Goal: Communication & Community: Answer question/provide support

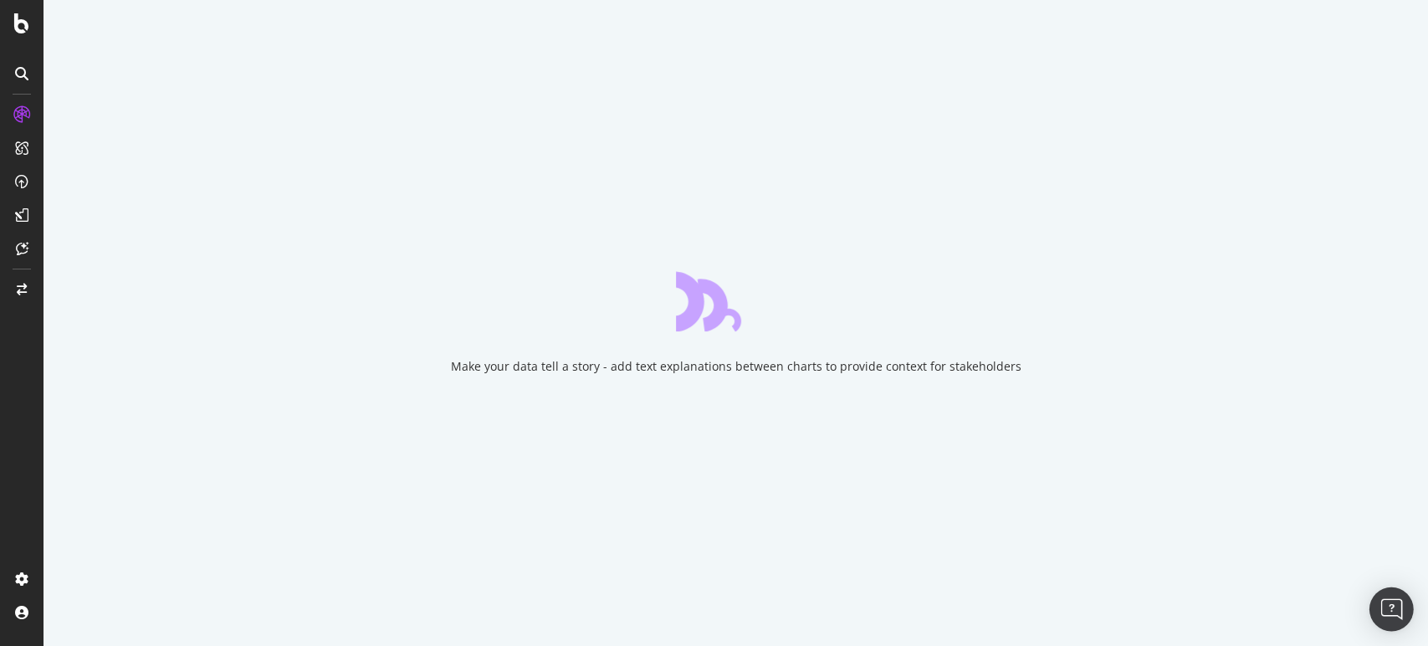
click at [1394, 607] on img "Open Intercom Messenger" at bounding box center [1391, 609] width 22 height 22
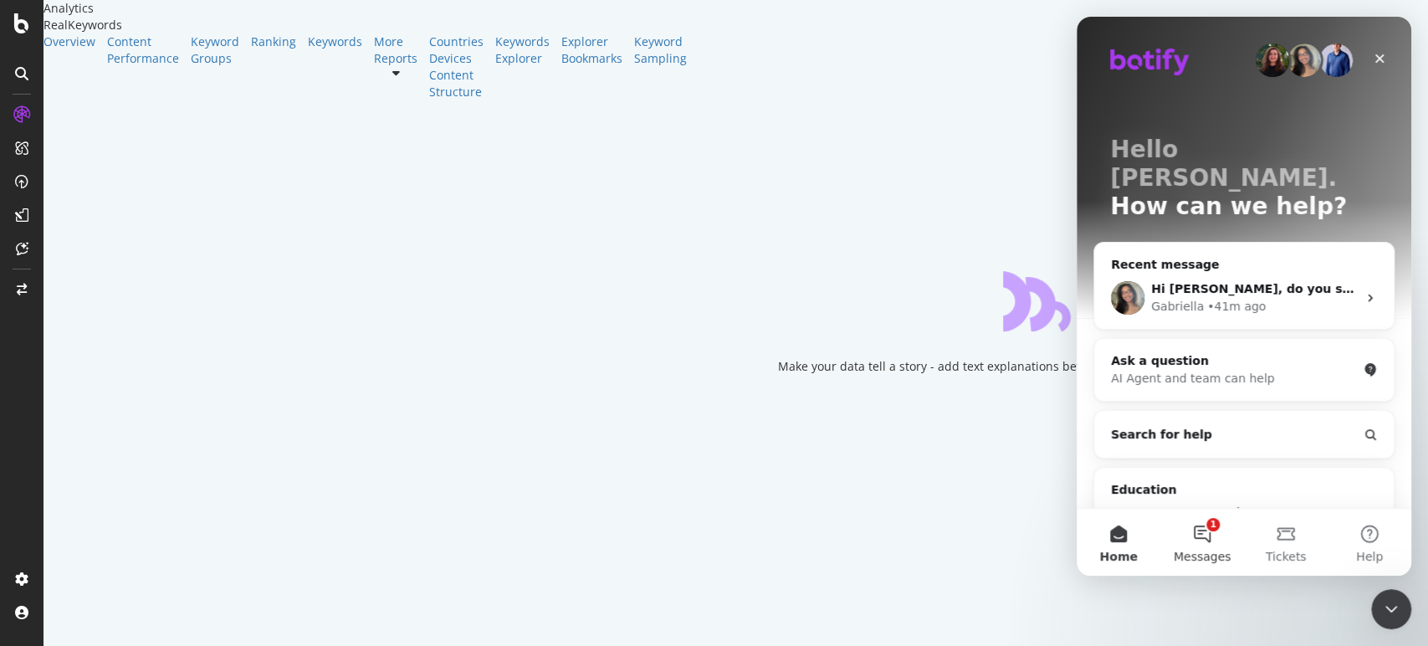
click at [1201, 545] on button "1 Messages" at bounding box center [1202, 542] width 84 height 67
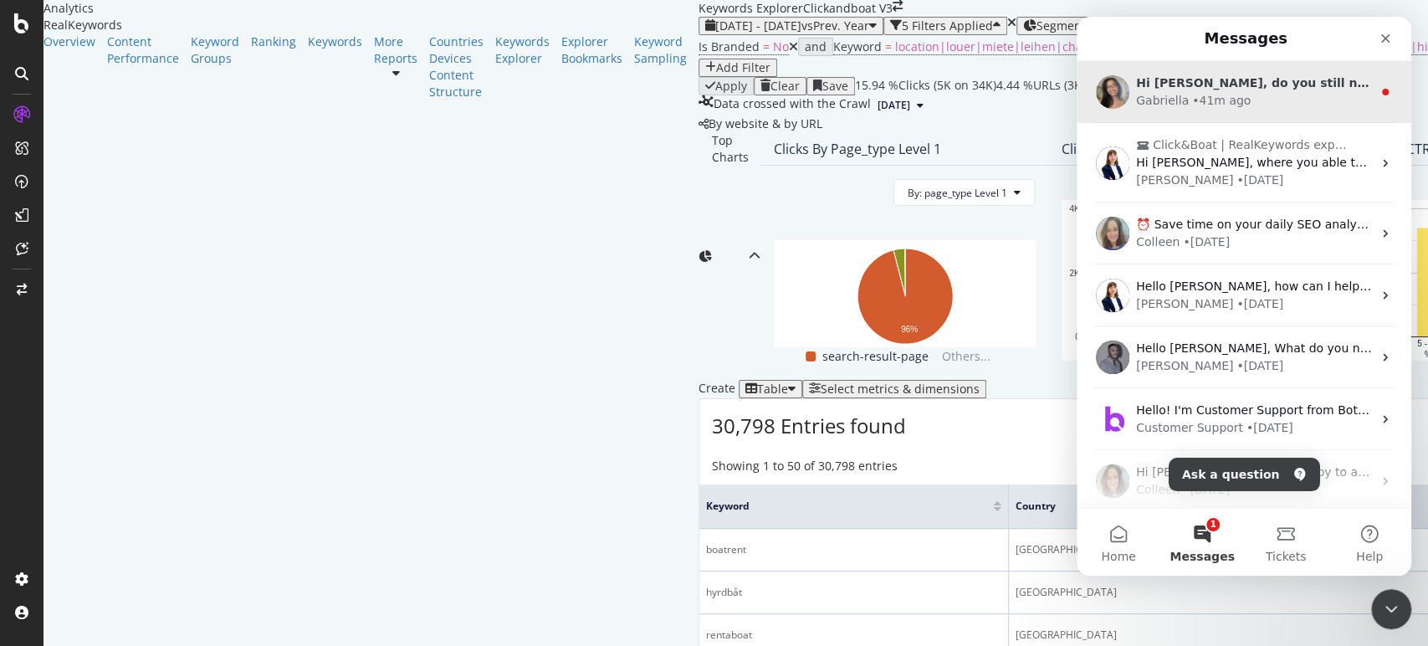
click at [1222, 93] on div "• 41m ago" at bounding box center [1221, 101] width 59 height 18
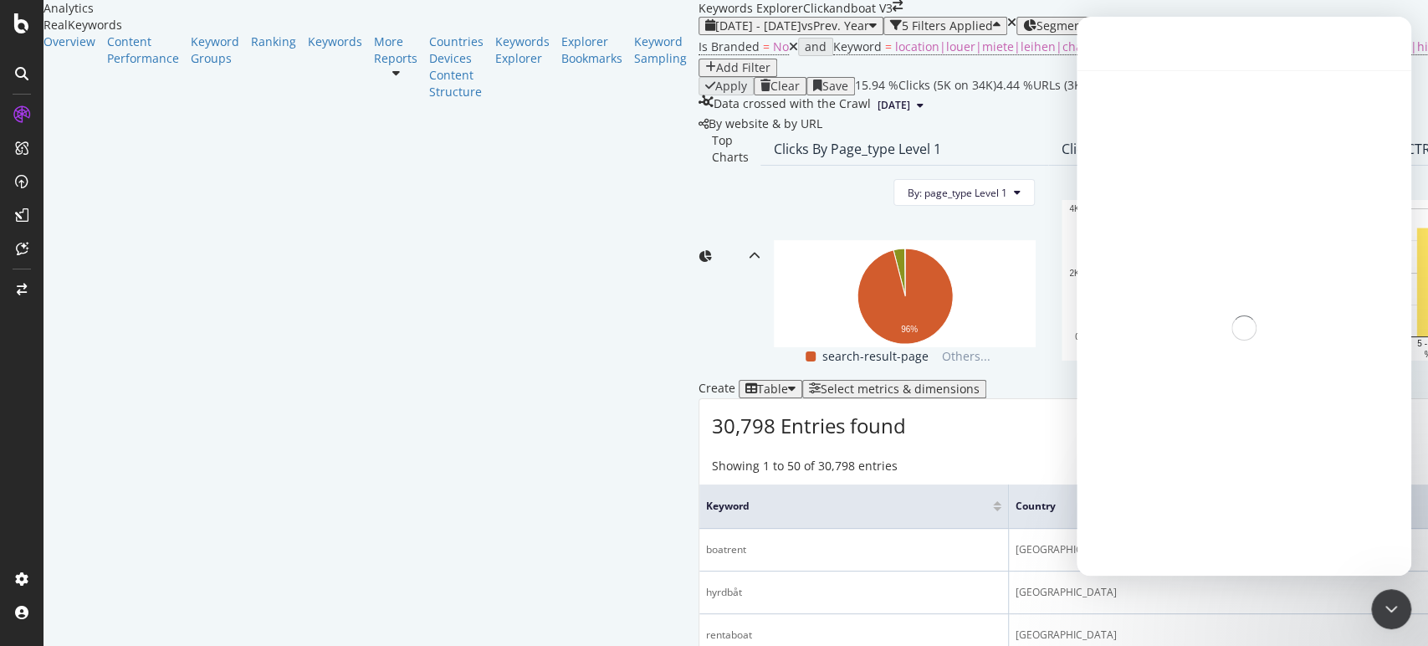
scroll to position [107, 0]
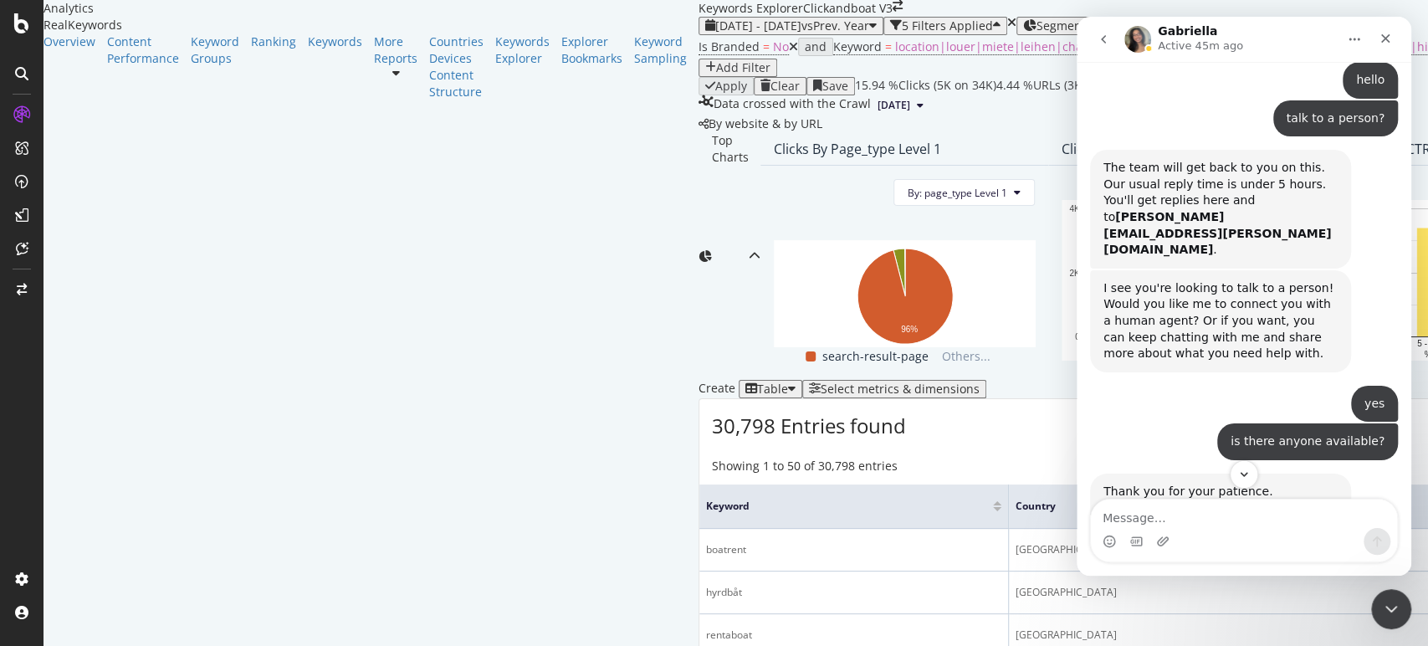
click at [1101, 42] on icon "go back" at bounding box center [1103, 39] width 13 height 13
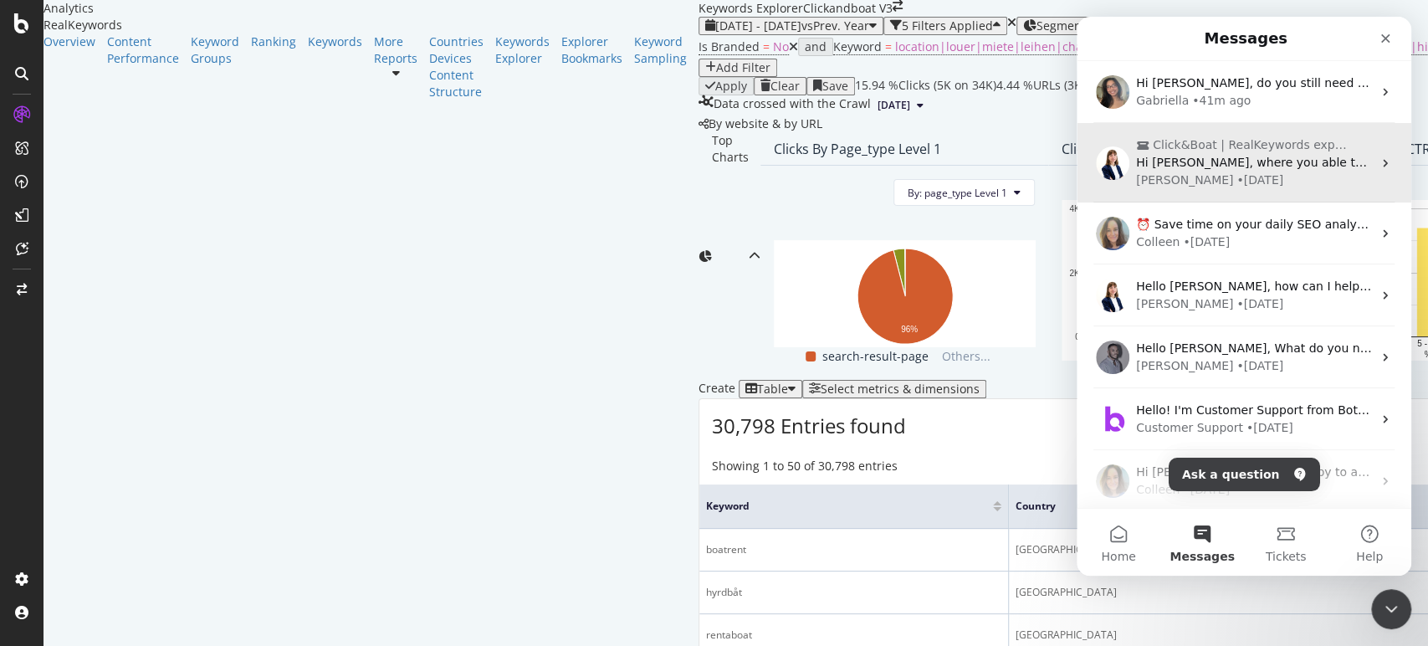
click at [1219, 179] on div "Chiara • 3d ago" at bounding box center [1254, 181] width 236 height 18
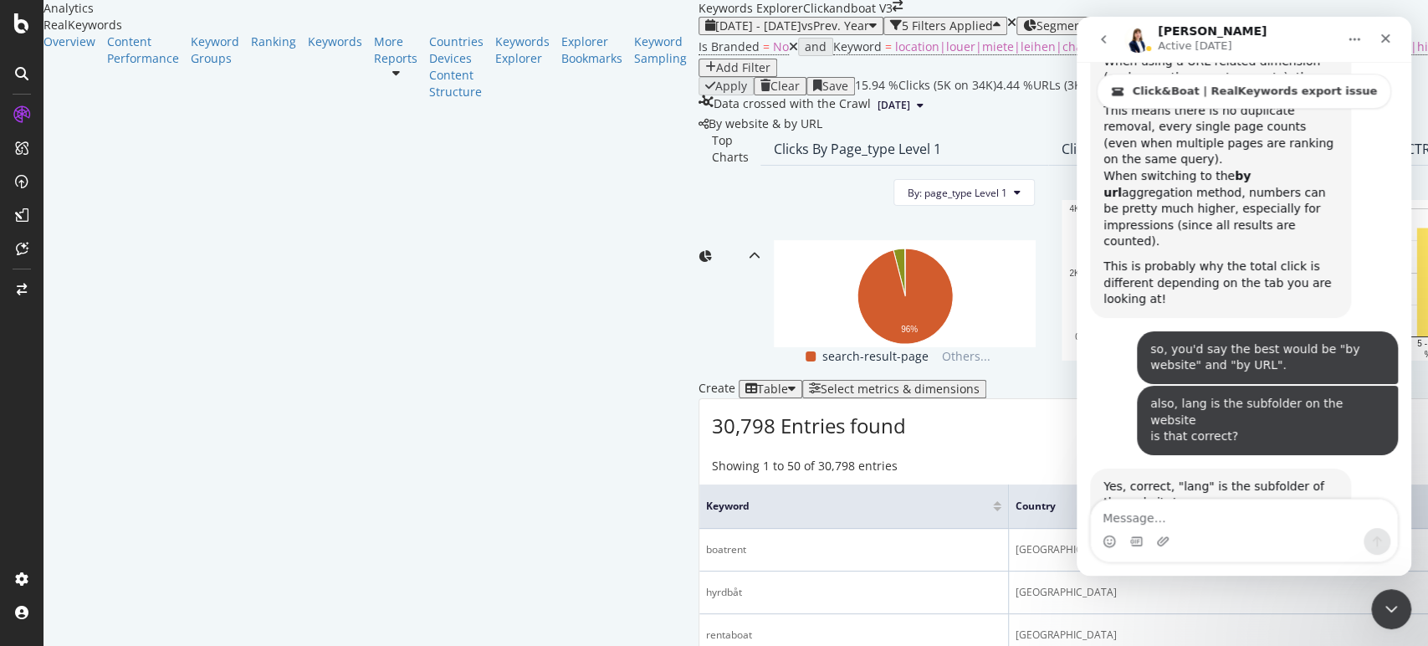
click at [1200, 522] on textarea "Message…" at bounding box center [1244, 513] width 306 height 28
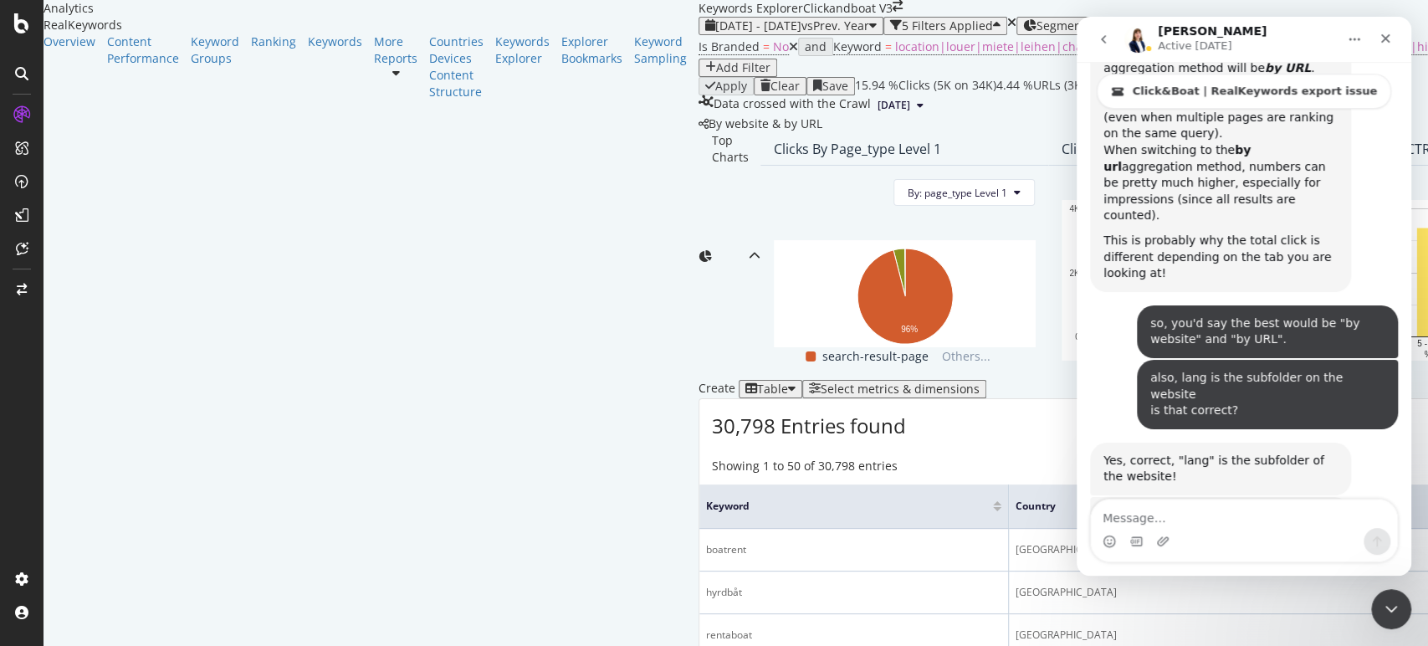
scroll to position [8976, 0]
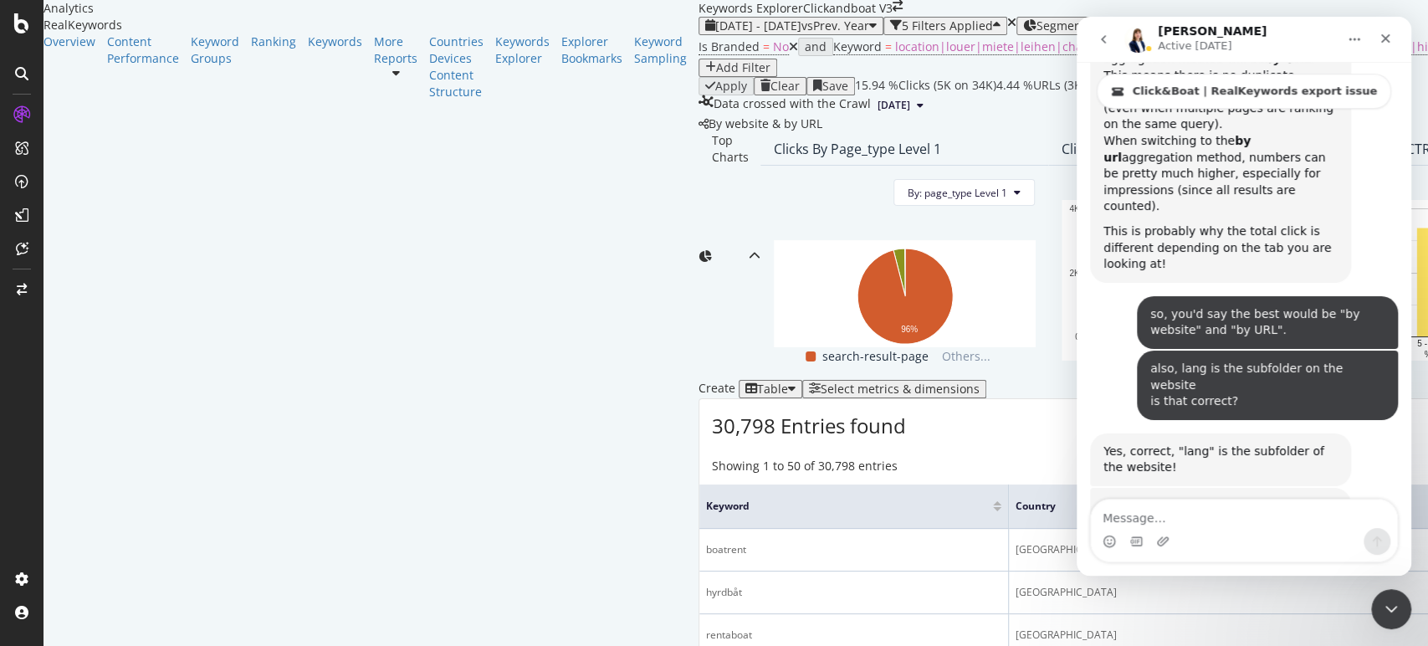
type textarea "g"
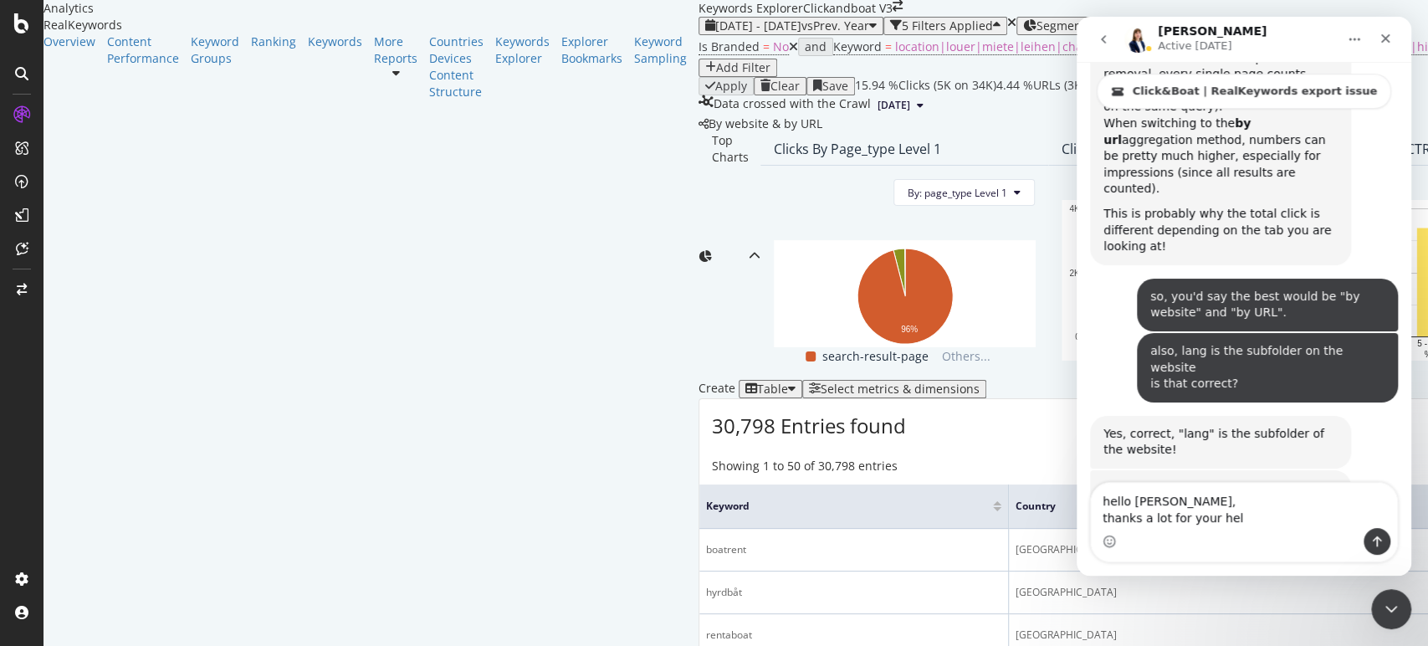
type textarea "hello Chiara, thanks a lot for your help"
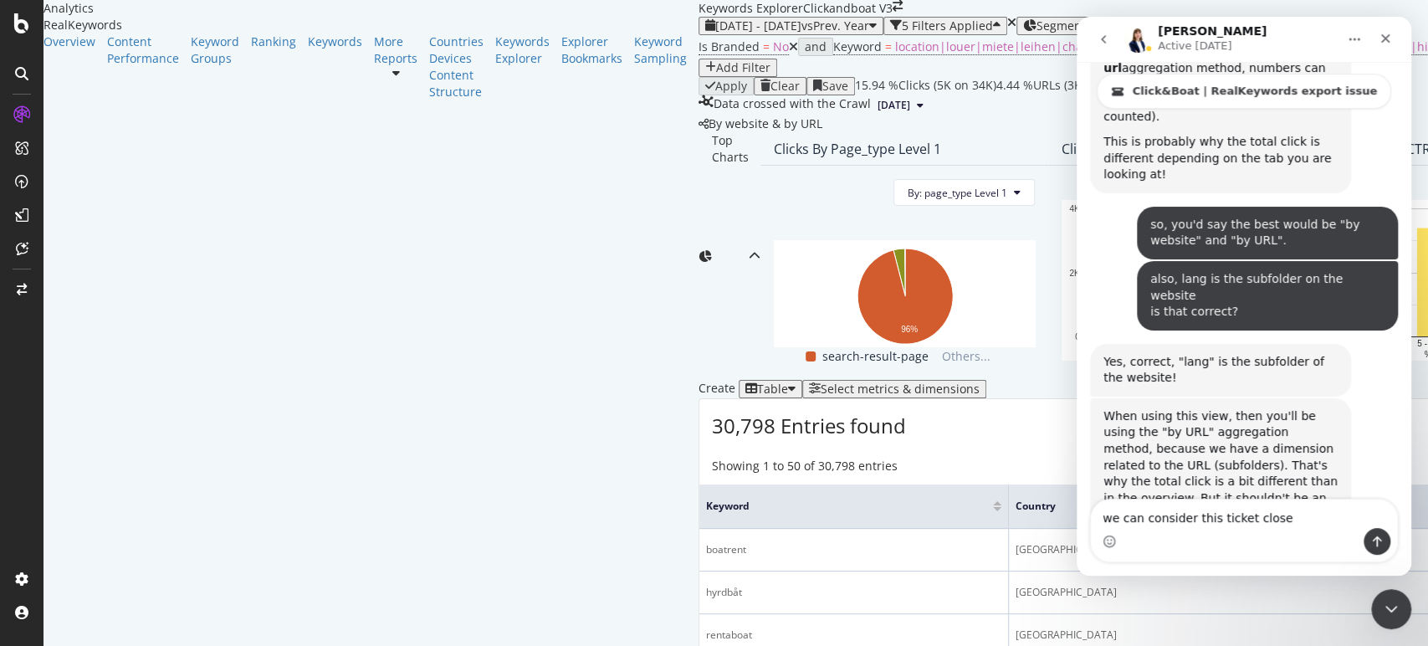
type textarea "we can consider this ticket closed"
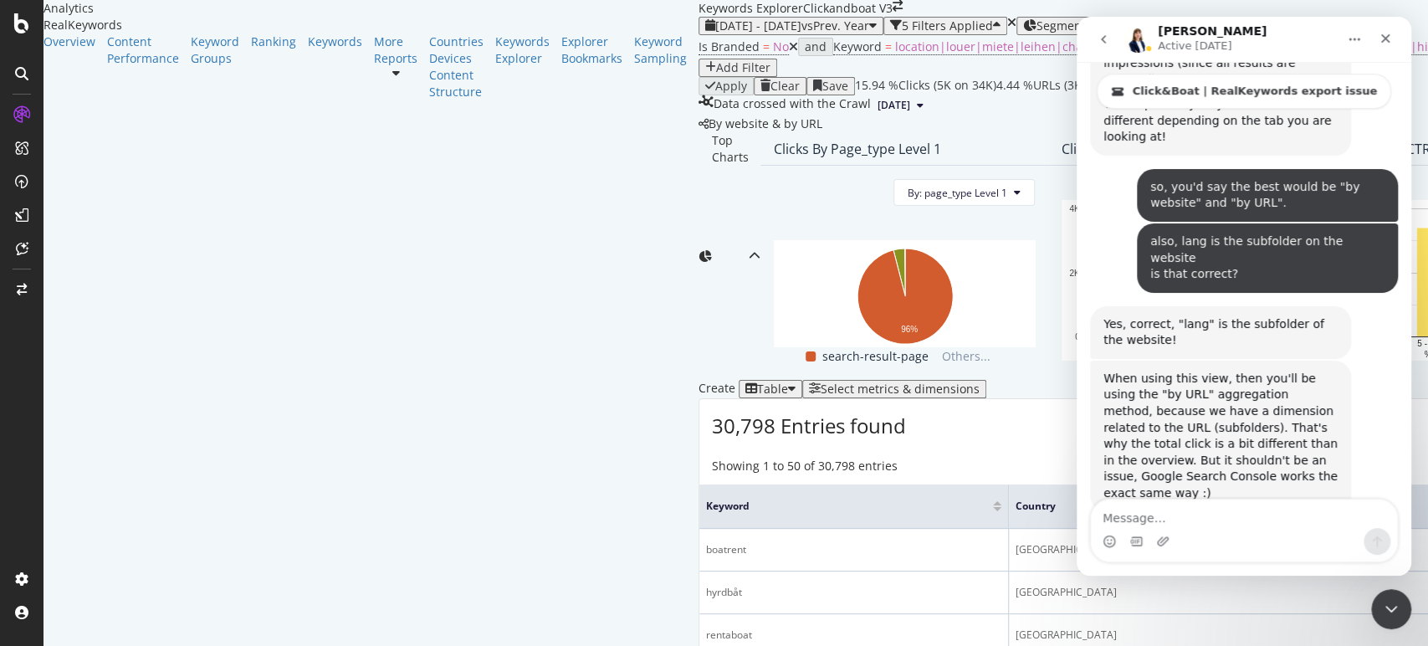
click at [1191, 517] on textarea "Message…" at bounding box center [1244, 513] width 306 height 28
type textarea "are you available for another one?"
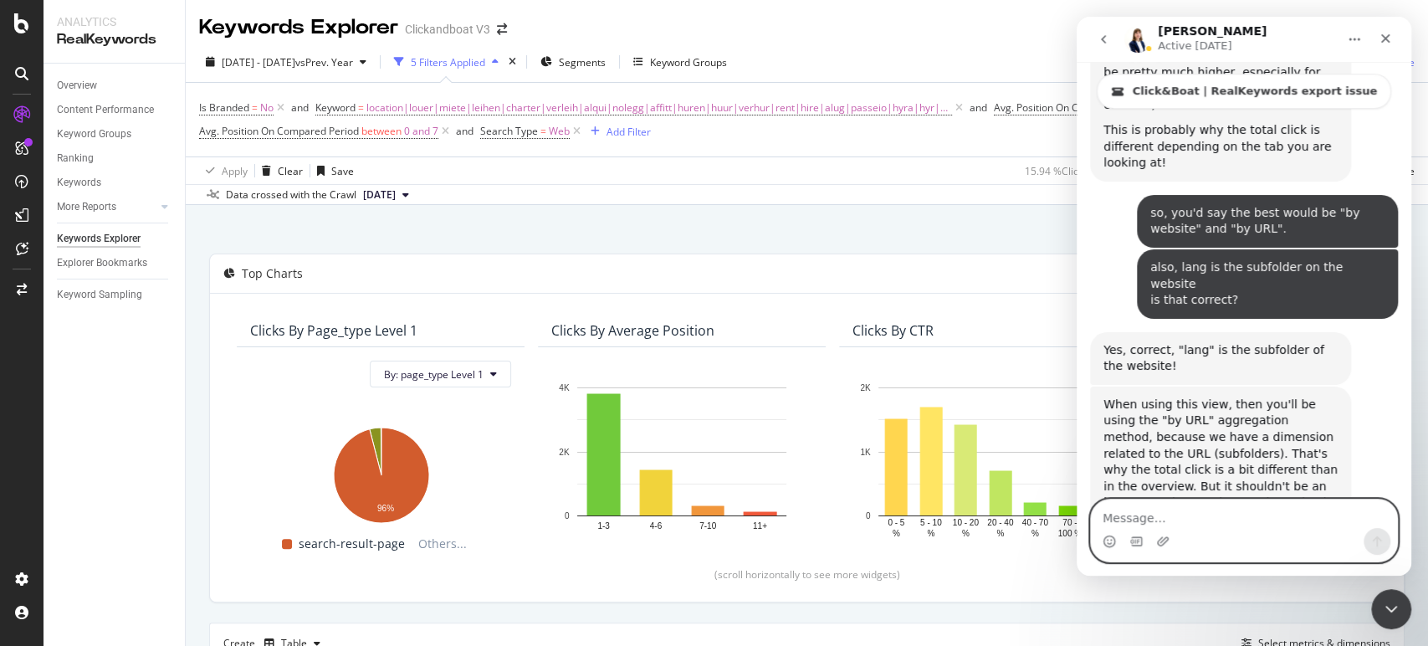
scroll to position [9142, 0]
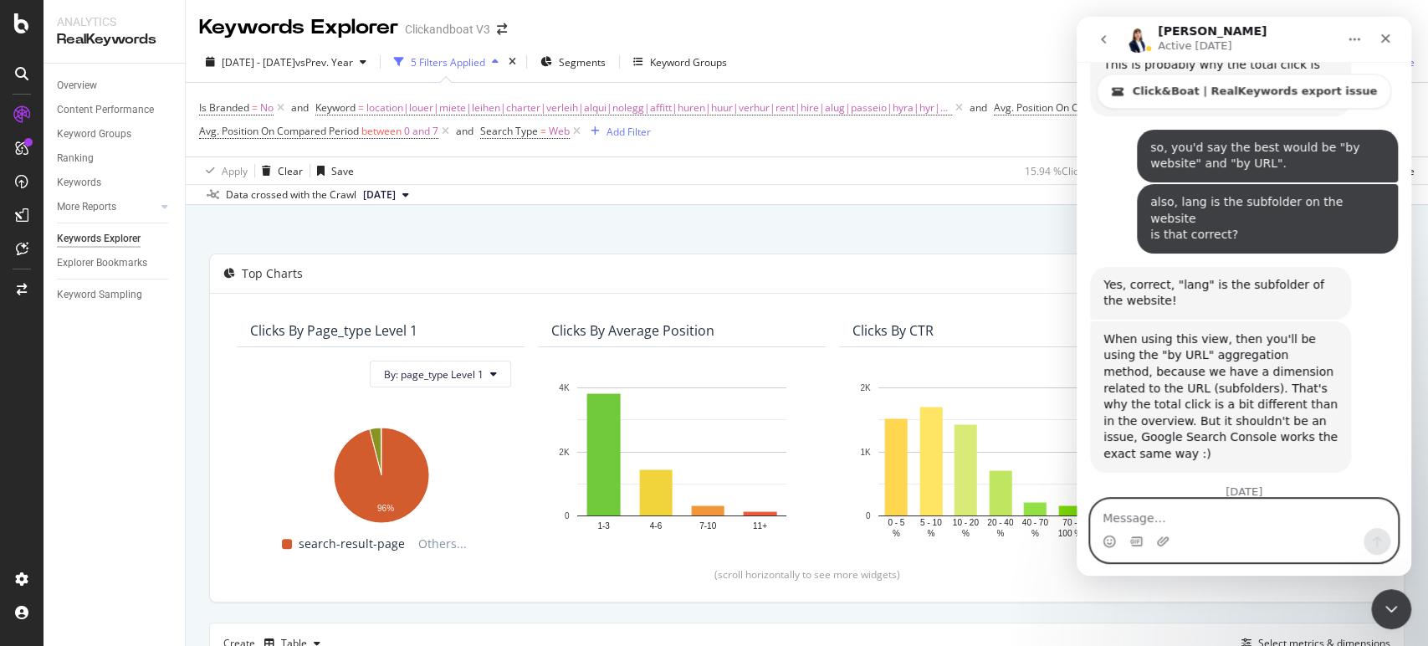
click at [1257, 527] on textarea "Message…" at bounding box center [1244, 513] width 306 height 28
click at [1095, 28] on button "go back" at bounding box center [1104, 39] width 32 height 32
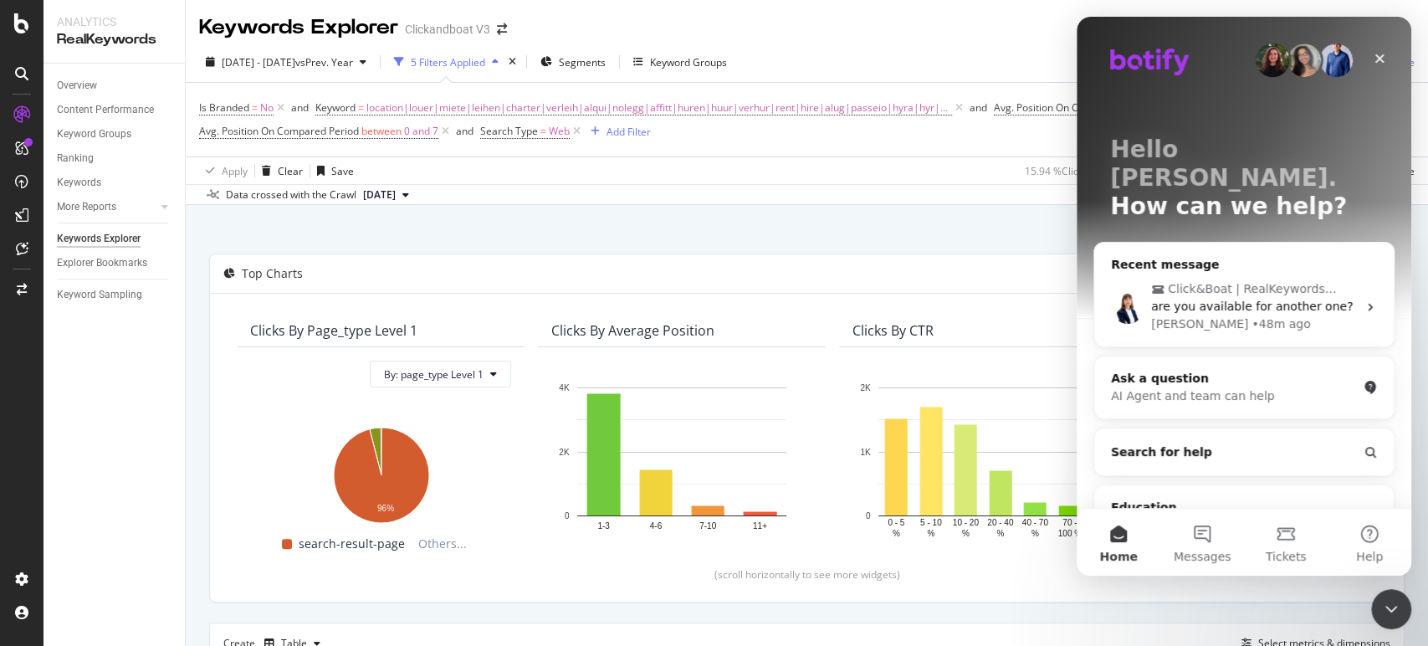
scroll to position [0, 0]
click at [1195, 551] on span "Messages" at bounding box center [1203, 557] width 58 height 12
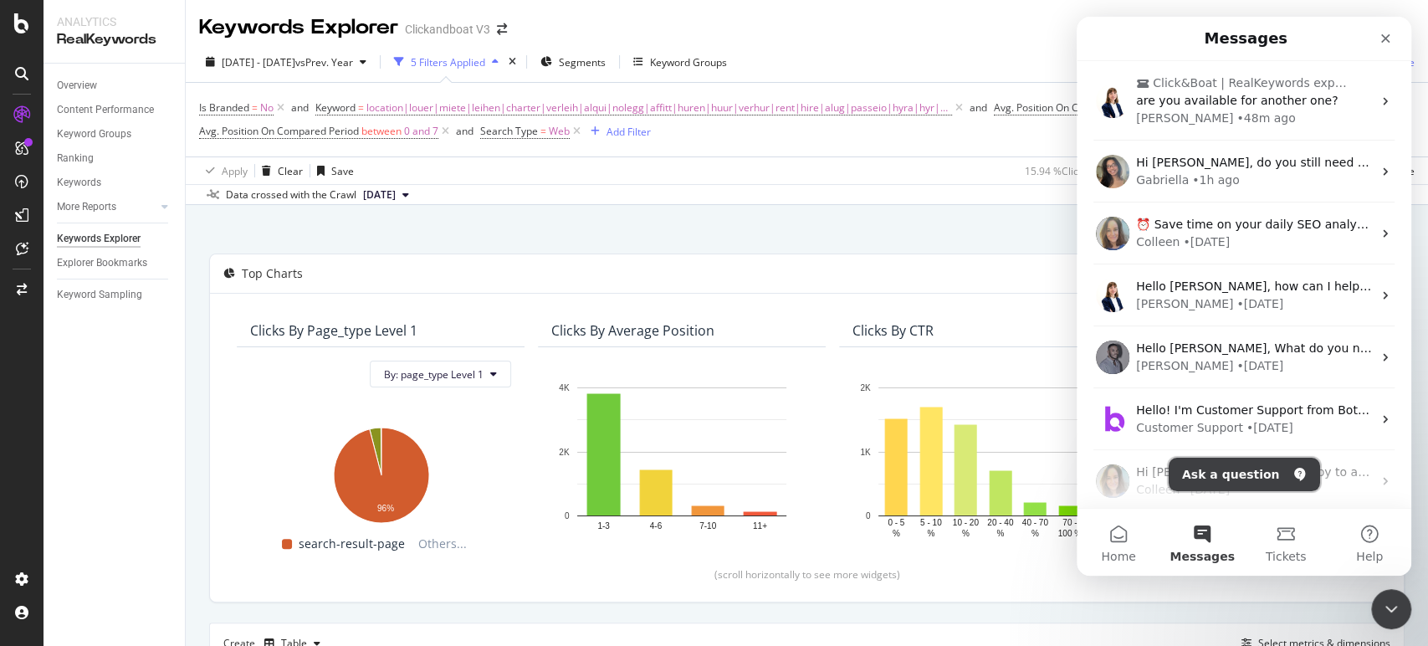
click at [1257, 463] on button "Ask a question" at bounding box center [1244, 474] width 151 height 33
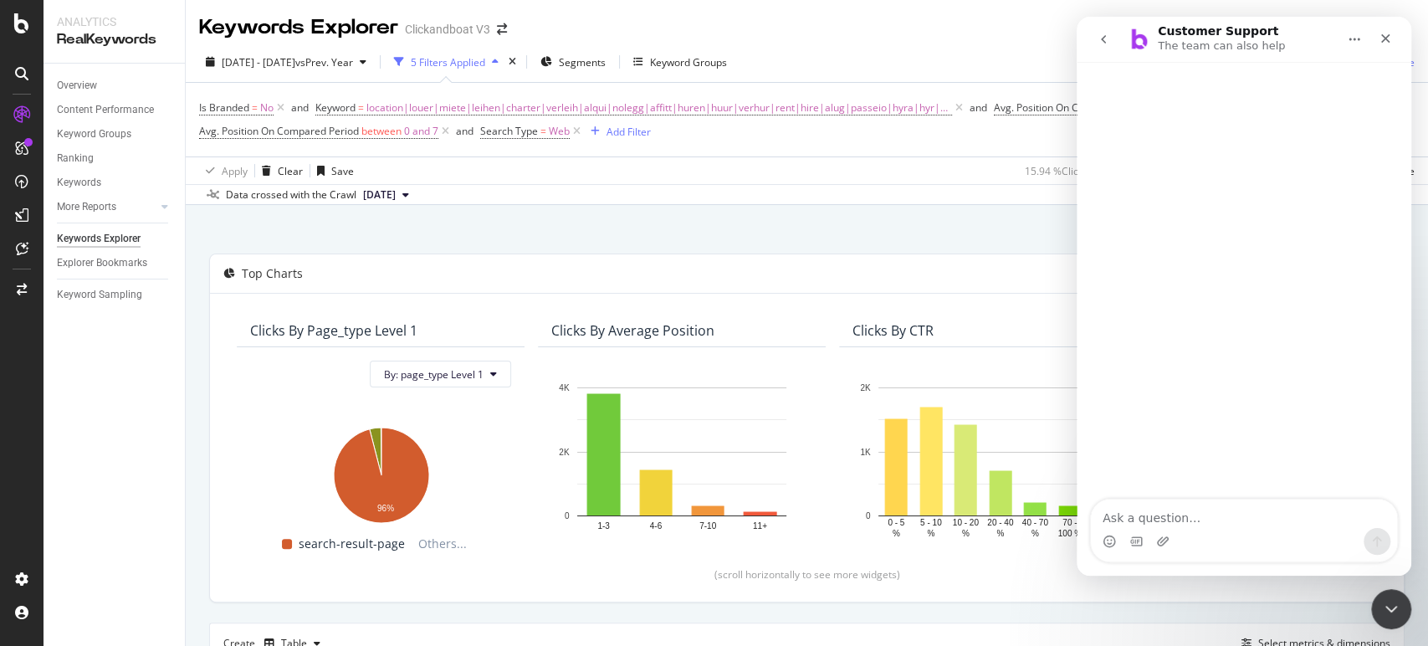
drag, startPoint x: 1162, startPoint y: 523, endPoint x: 1173, endPoint y: 517, distance: 12.4
click at [1163, 522] on textarea "Ask a question…" at bounding box center [1244, 513] width 306 height 28
type textarea "talk to a person"
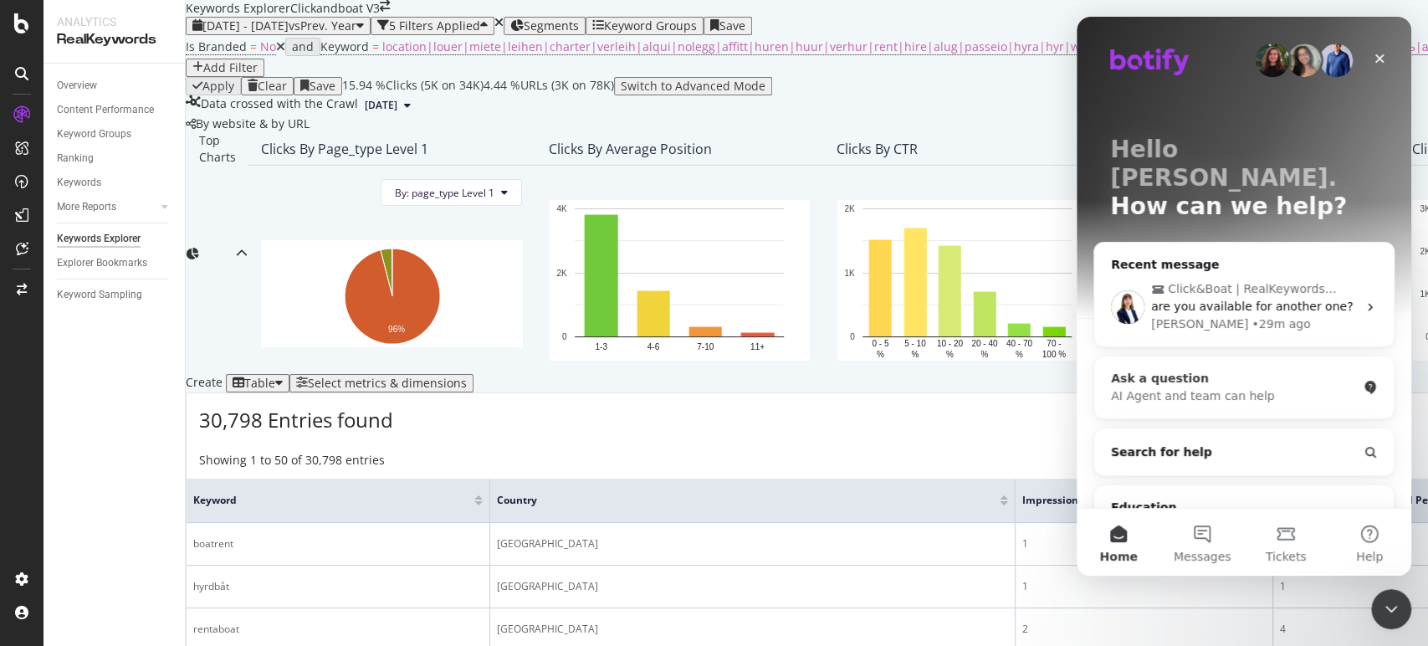
scroll to position [93, 0]
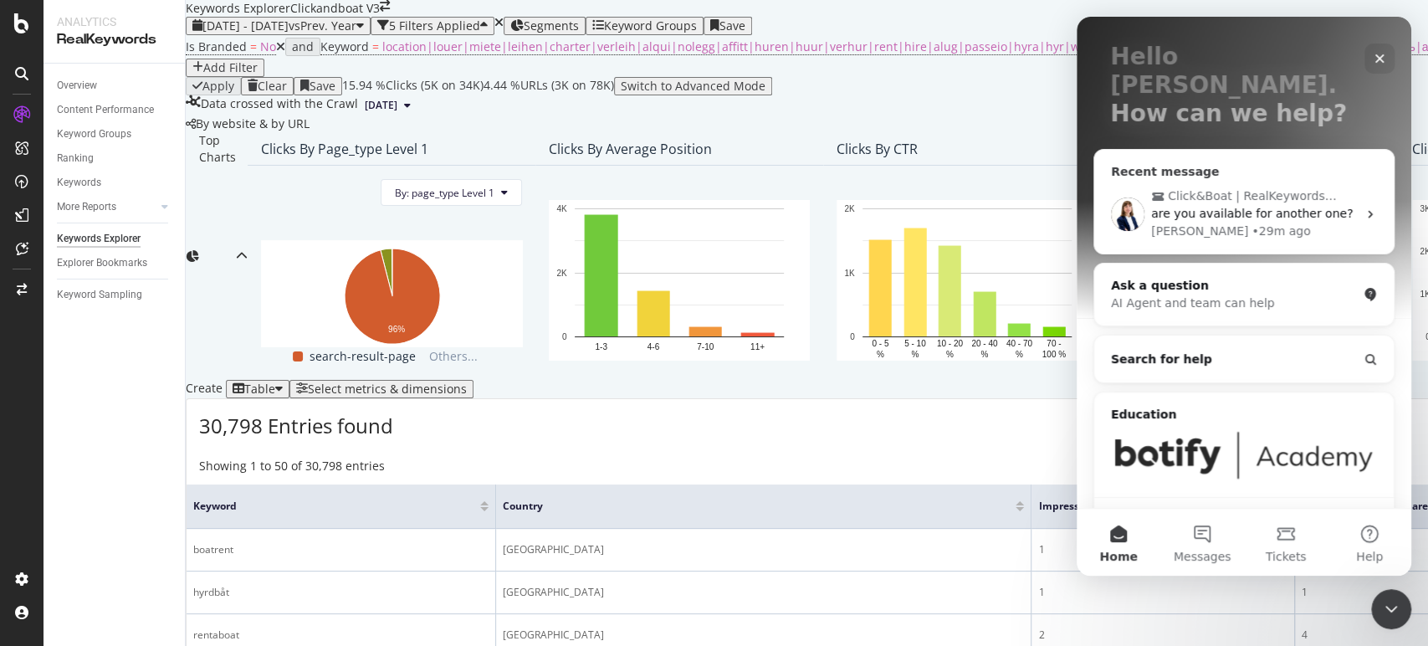
click at [1228, 207] on span "are you available for another one?" at bounding box center [1252, 213] width 202 height 13
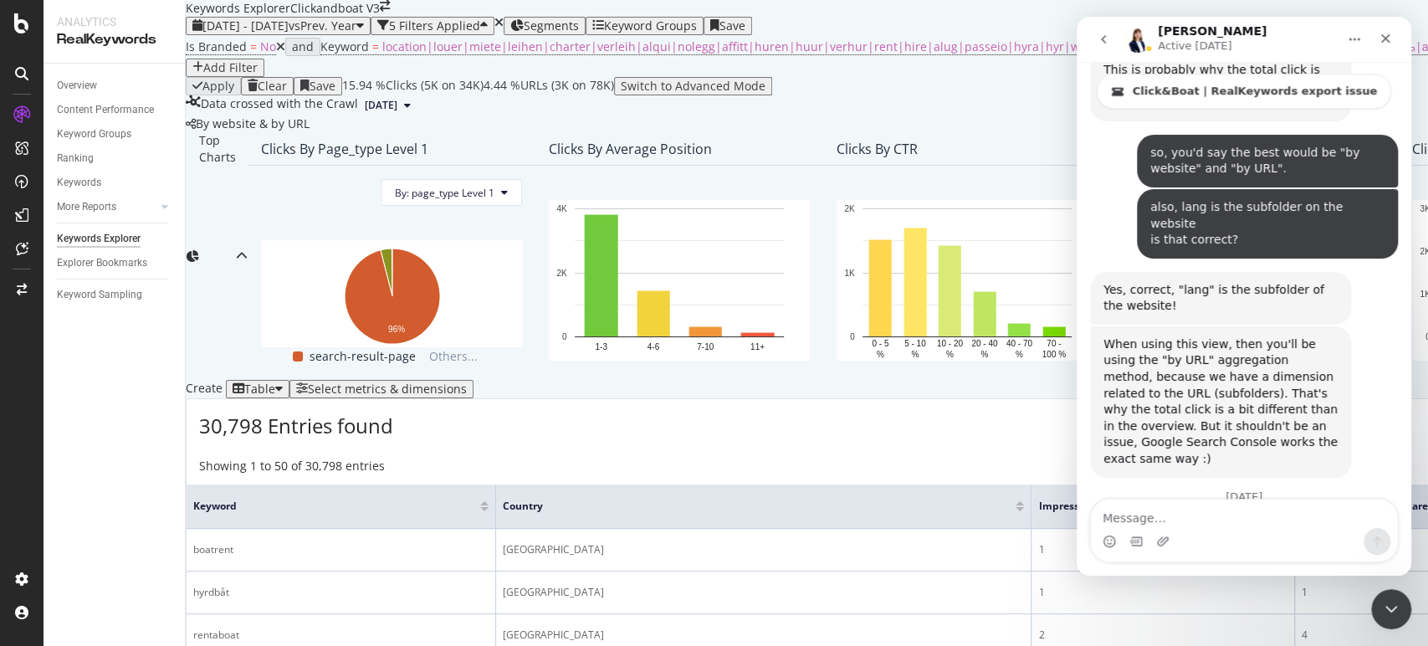
scroll to position [9142, 0]
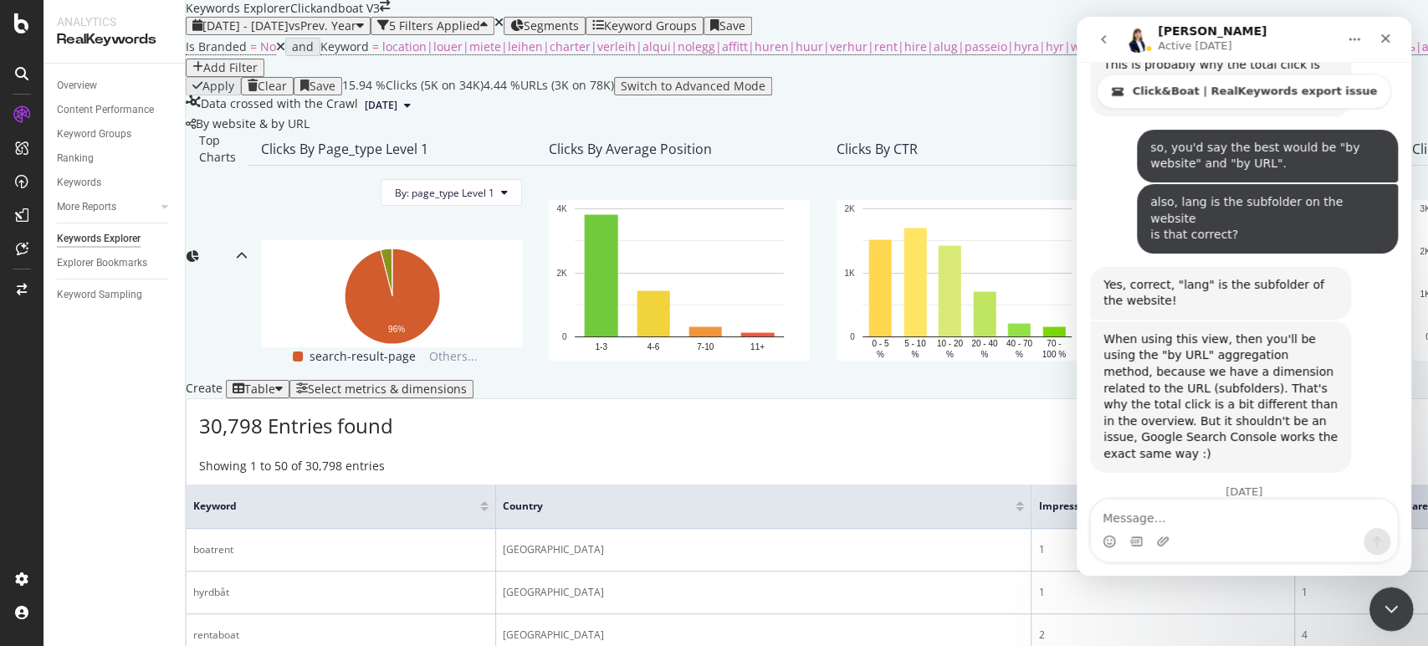
drag, startPoint x: 1385, startPoint y: 590, endPoint x: 2757, endPoint y: 1178, distance: 1492.8
click at [1384, 586] on div "Close Intercom Messenger" at bounding box center [1389, 606] width 40 height 40
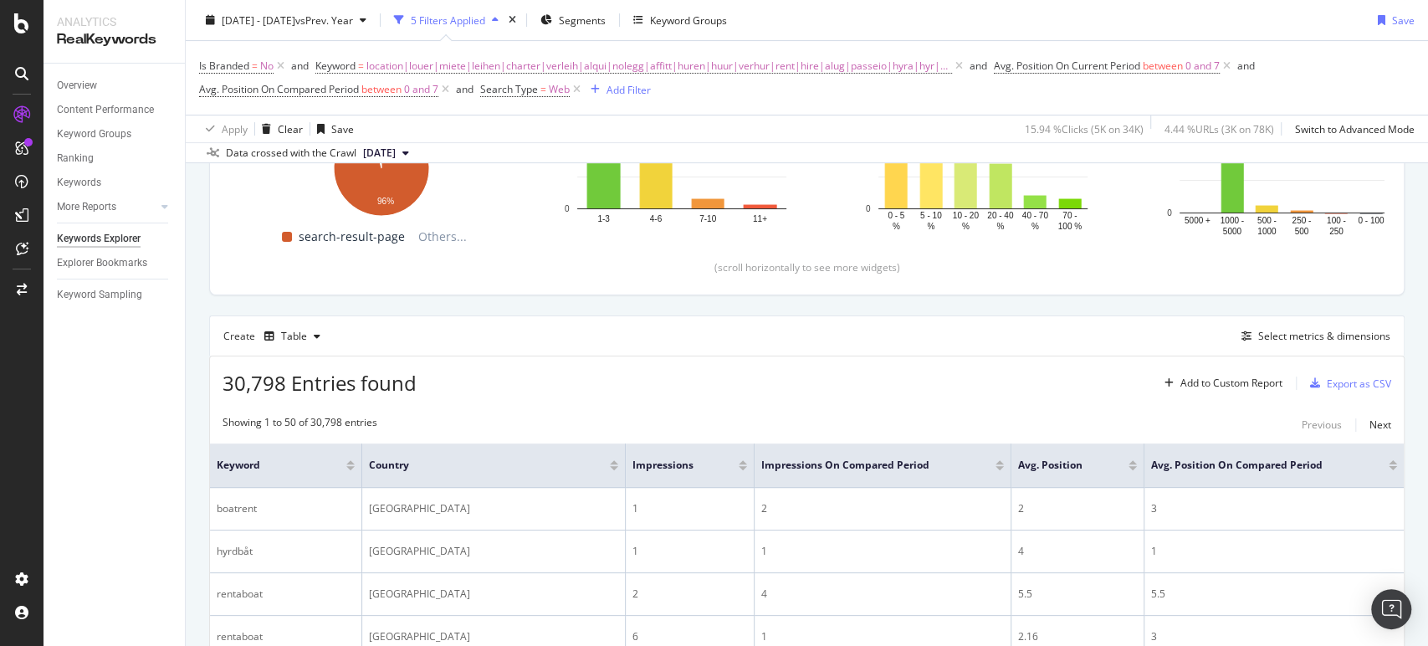
scroll to position [279, 0]
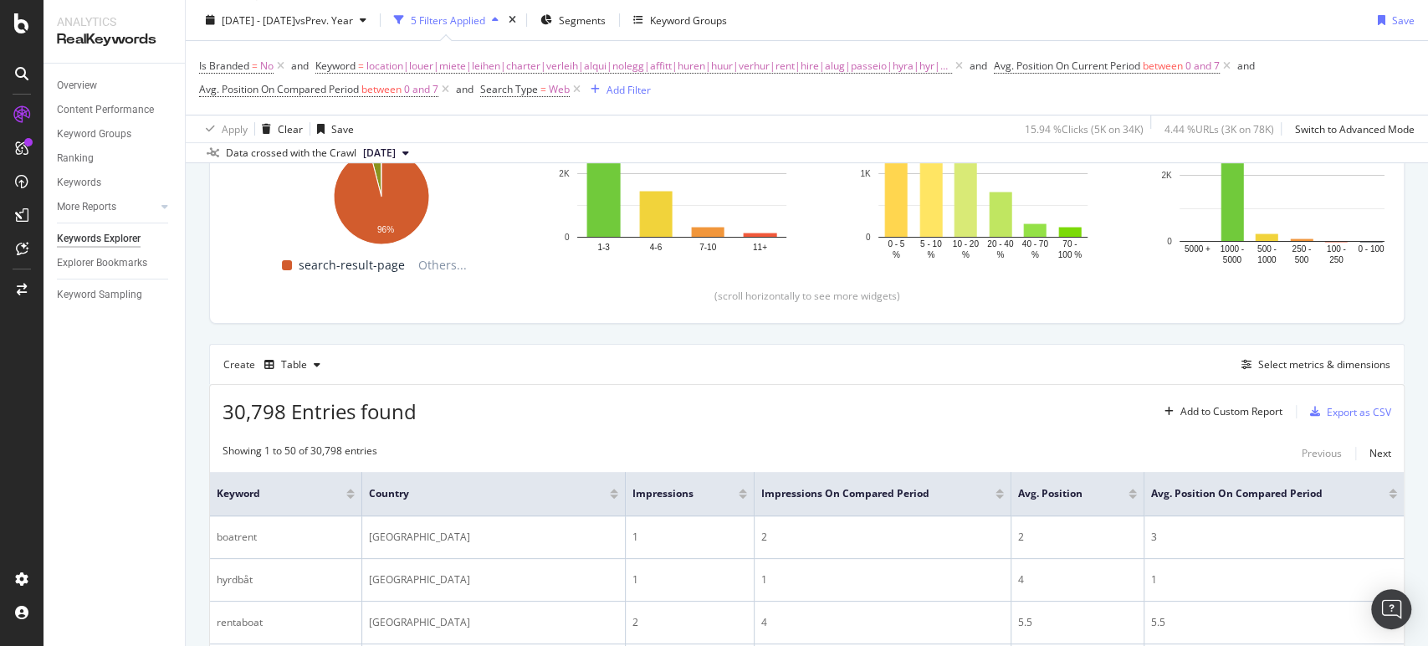
click at [1282, 374] on div "Create Table Select metrics & dimensions" at bounding box center [807, 364] width 1196 height 40
click at [1282, 365] on div "Select metrics & dimensions" at bounding box center [1324, 364] width 132 height 14
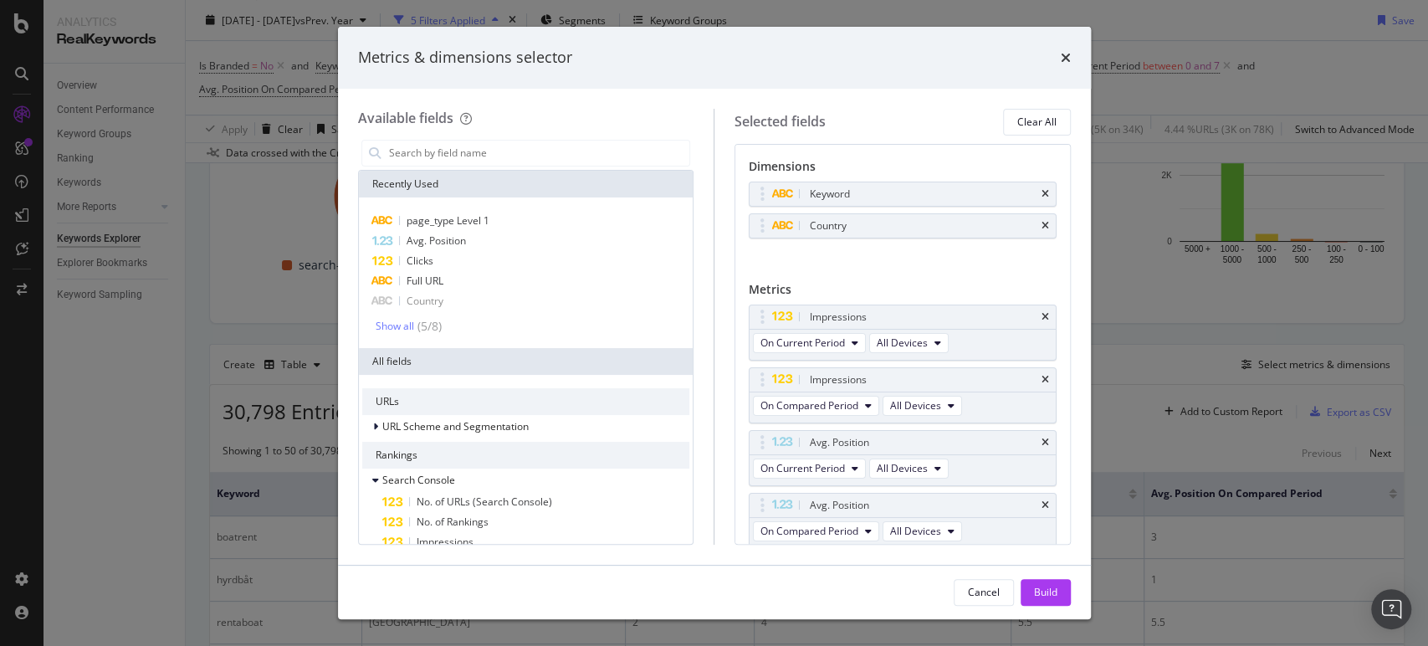
click at [1160, 285] on div "Metrics & dimensions selector Available fields Recently Used page_type Level 1 …" at bounding box center [714, 323] width 1428 height 646
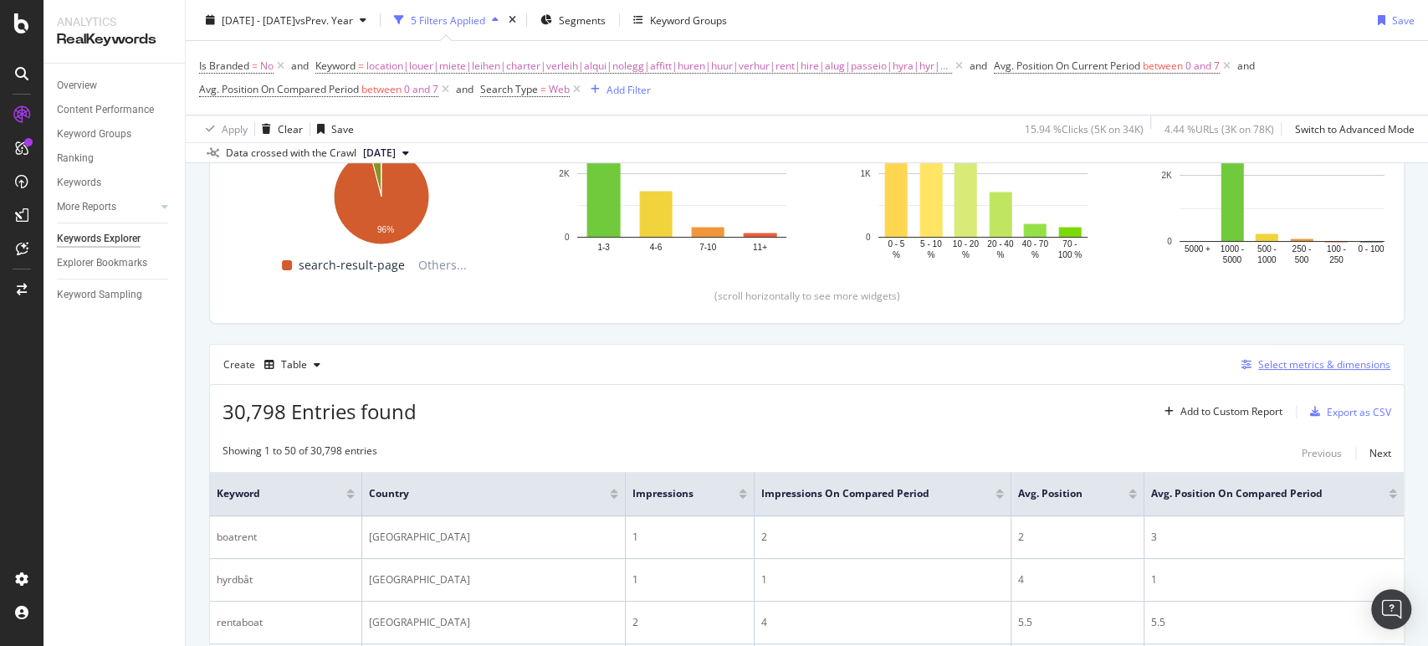
click at [1283, 356] on div "Select metrics & dimensions" at bounding box center [1313, 365] width 156 height 18
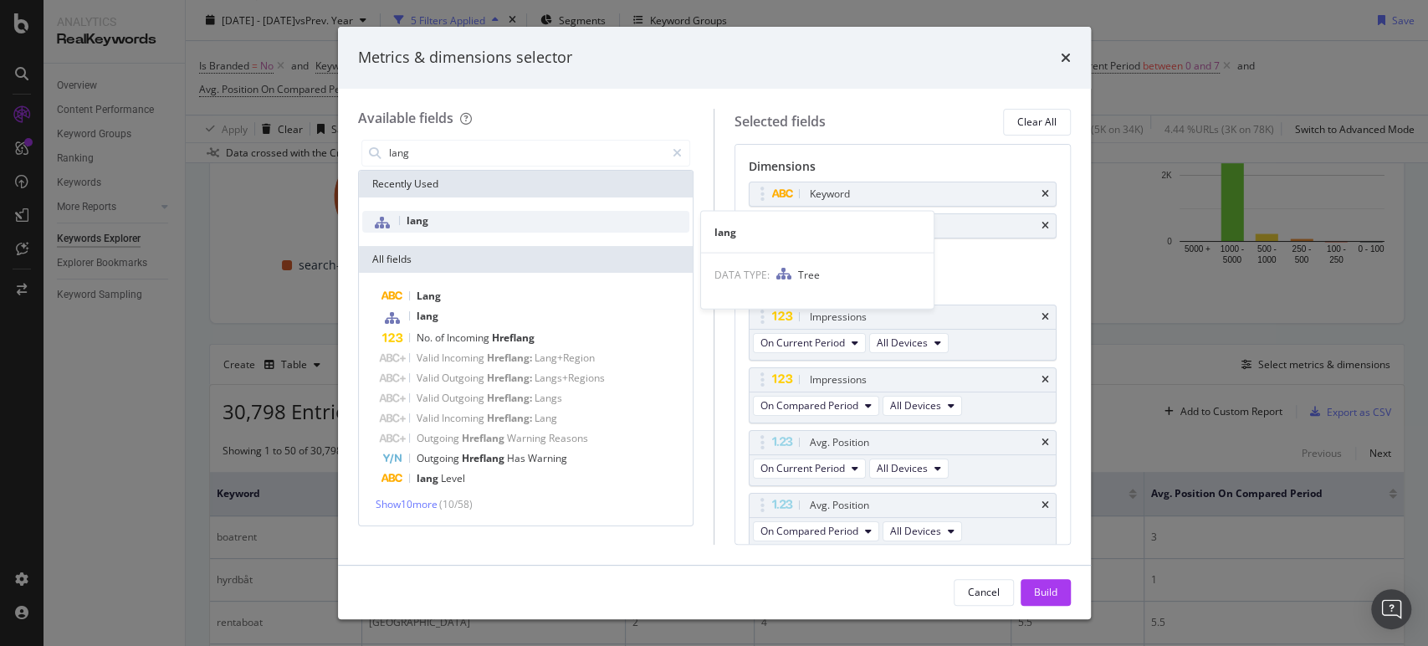
type input "lang"
click at [490, 213] on div "lang" at bounding box center [526, 222] width 328 height 22
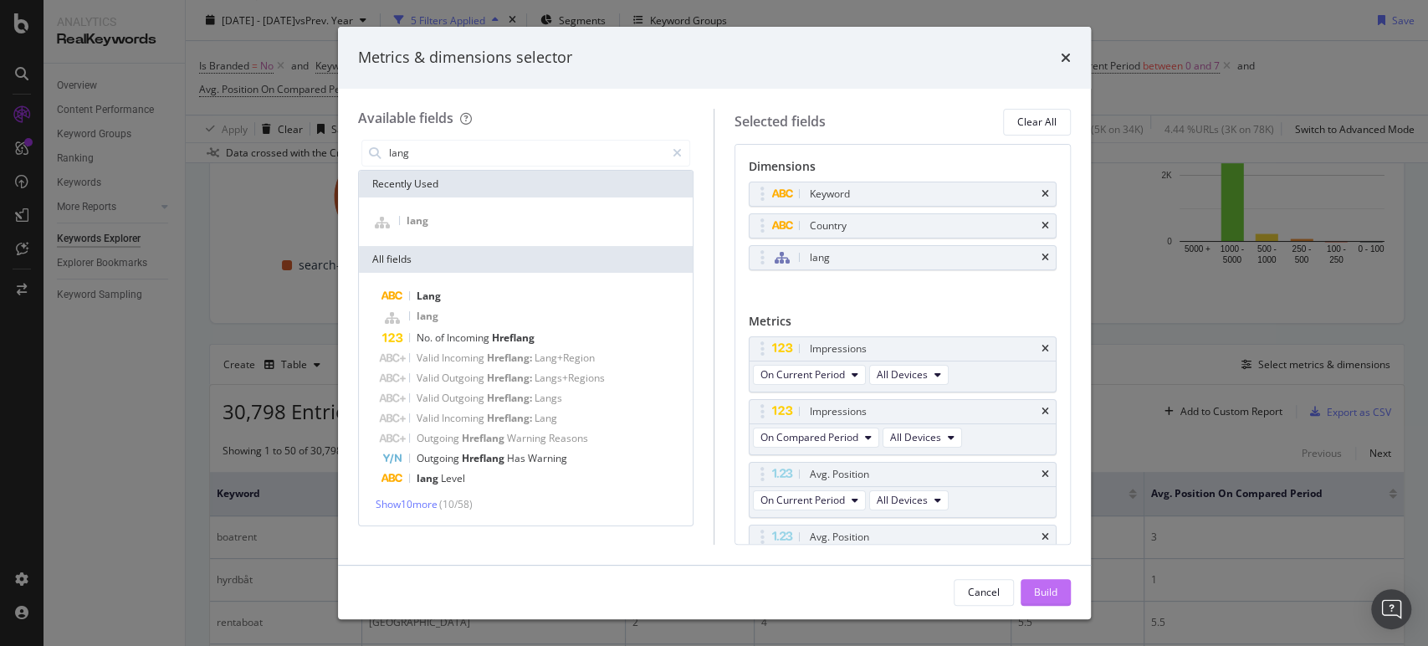
click at [1045, 592] on div "Build" at bounding box center [1045, 592] width 23 height 14
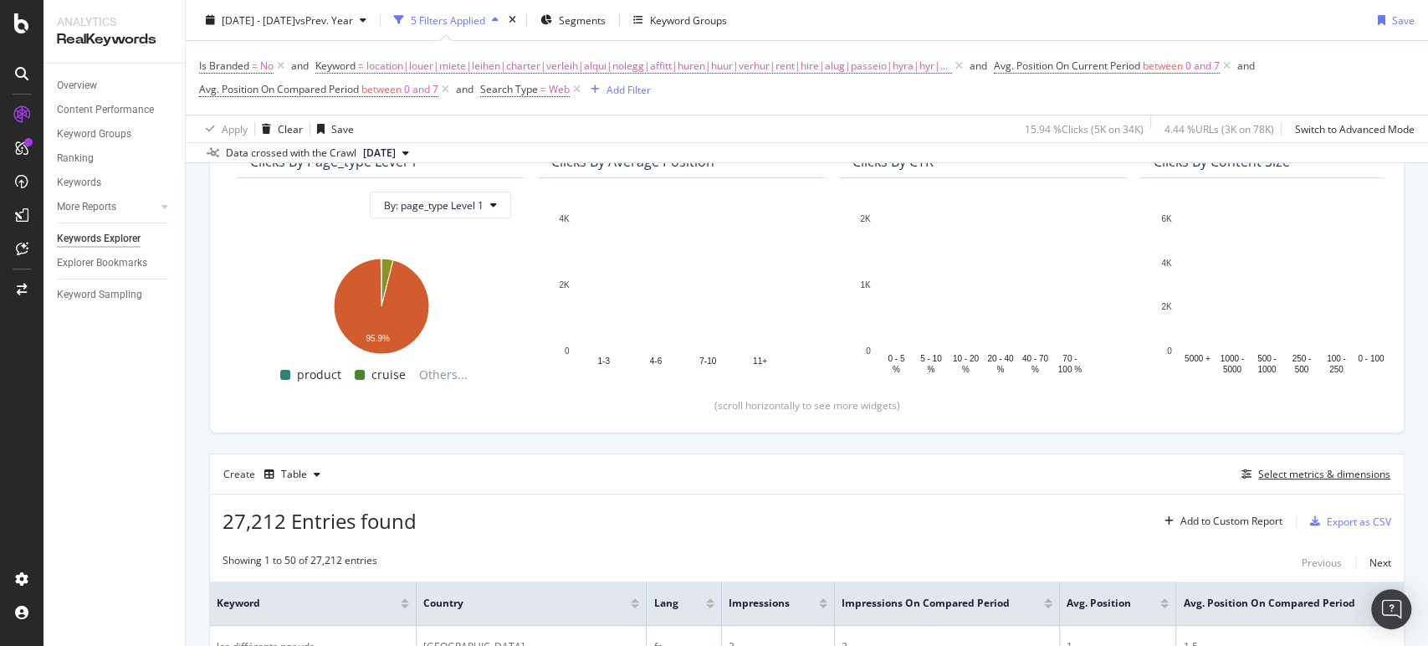
scroll to position [47, 0]
